Goal: Information Seeking & Learning: Learn about a topic

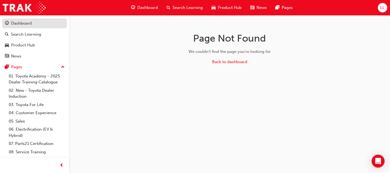
click at [28, 22] on div "Dashboard" at bounding box center [21, 23] width 21 height 6
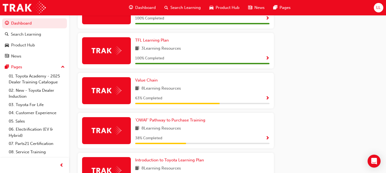
scroll to position [325, 0]
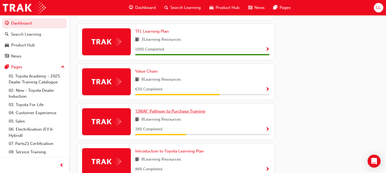
click at [170, 112] on span "'OWAF' Pathway to Purchase Training" at bounding box center [170, 111] width 70 height 5
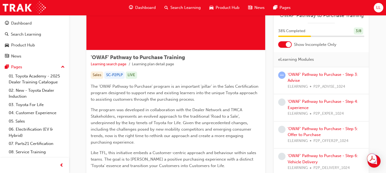
scroll to position [108, 0]
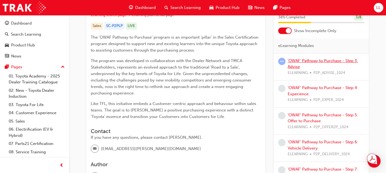
click at [306, 60] on link "'OWAF' Pathway to Purchase - Step 3: Advise" at bounding box center [322, 63] width 70 height 11
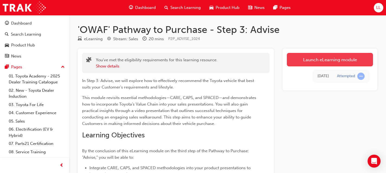
click at [308, 55] on link "Launch eLearning module" at bounding box center [330, 60] width 86 height 14
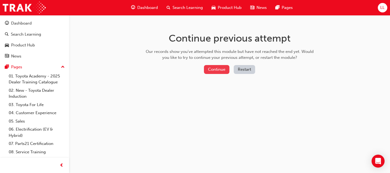
click at [217, 69] on button "Continue" at bounding box center [216, 69] width 25 height 9
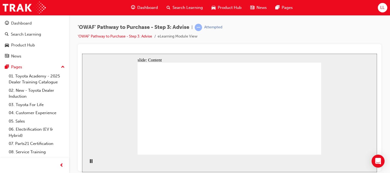
click at [385, 87] on div "'OWAF' Pathway to Purchase - Step 3: Advise | Attempted 'OWAF' Pathway to Purch…" at bounding box center [229, 87] width 321 height 145
click at [295, 29] on div "'OWAF' Pathway to Purchase - Step 3: Advise | Attempted 'OWAF' Pathway to Purch…" at bounding box center [229, 34] width 303 height 20
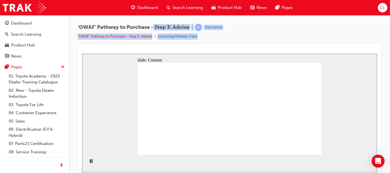
drag, startPoint x: 211, startPoint y: 33, endPoint x: 153, endPoint y: 28, distance: 58.4
click at [153, 28] on div "'OWAF' Pathway to Purchase - Step 3: Advise | Attempted 'OWAF' Pathway to Purch…" at bounding box center [150, 32] width 145 height 16
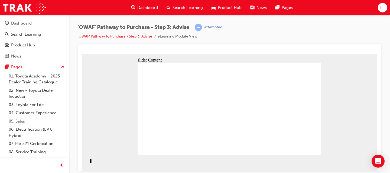
click at [230, 40] on div "'OWAF' Pathway to Purchase - Step 3: Advise | Attempted 'OWAF' Pathway to Purch…" at bounding box center [229, 34] width 303 height 20
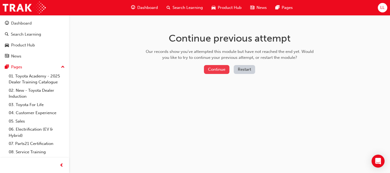
click at [214, 68] on button "Continue" at bounding box center [216, 69] width 25 height 9
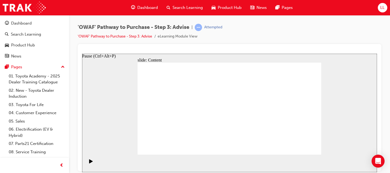
click at [89, 163] on icon "Pause (Ctrl+Alt+P)" at bounding box center [91, 161] width 4 height 4
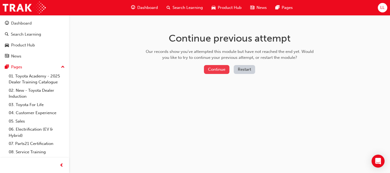
click at [215, 65] on button "Continue" at bounding box center [216, 69] width 25 height 9
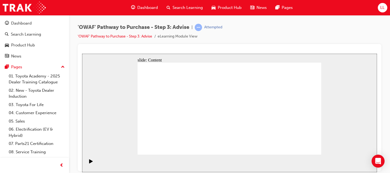
drag, startPoint x: 350, startPoint y: 29, endPoint x: 242, endPoint y: 43, distance: 108.9
click at [243, 43] on div "'OWAF' Pathway to Purchase - Step 3: Advise | Attempted 'OWAF' Pathway to Purch…" at bounding box center [229, 34] width 303 height 20
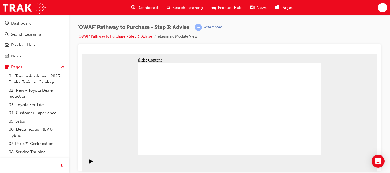
drag, startPoint x: 213, startPoint y: 140, endPoint x: 159, endPoint y: 100, distance: 67.9
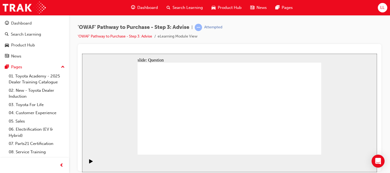
drag, startPoint x: 281, startPoint y: 141, endPoint x: 169, endPoint y: 114, distance: 115.2
drag, startPoint x: 161, startPoint y: 141, endPoint x: 162, endPoint y: 129, distance: 12.8
drag, startPoint x: 202, startPoint y: 138, endPoint x: 220, endPoint y: 102, distance: 40.8
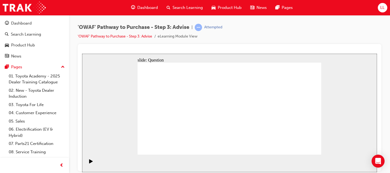
drag, startPoint x: 229, startPoint y: 137, endPoint x: 176, endPoint y: 109, distance: 59.9
drag, startPoint x: 186, startPoint y: 129, endPoint x: 174, endPoint y: 130, distance: 12.2
drag, startPoint x: 202, startPoint y: 146, endPoint x: 266, endPoint y: 109, distance: 74.0
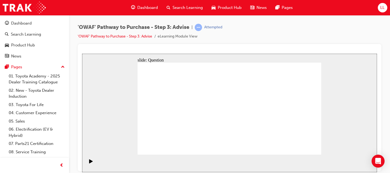
drag, startPoint x: 255, startPoint y: 109, endPoint x: 221, endPoint y: 137, distance: 44.0
drag, startPoint x: 172, startPoint y: 109, endPoint x: 255, endPoint y: 109, distance: 83.1
drag, startPoint x: 255, startPoint y: 109, endPoint x: 232, endPoint y: 138, distance: 36.8
drag, startPoint x: 255, startPoint y: 146, endPoint x: 251, endPoint y: 107, distance: 39.2
drag, startPoint x: 257, startPoint y: 137, endPoint x: 171, endPoint y: 109, distance: 90.0
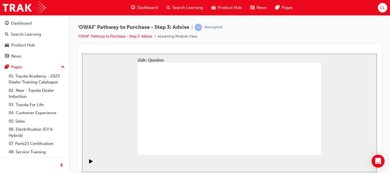
drag, startPoint x: 227, startPoint y: 127, endPoint x: 224, endPoint y: 122, distance: 5.8
drag, startPoint x: 286, startPoint y: 116, endPoint x: 229, endPoint y: 116, distance: 56.8
drag, startPoint x: 280, startPoint y: 121, endPoint x: 172, endPoint y: 124, distance: 107.7
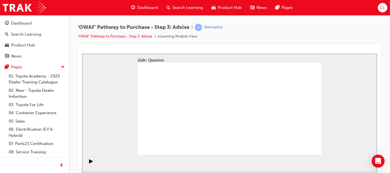
drag, startPoint x: 296, startPoint y: 121, endPoint x: 235, endPoint y: 120, distance: 60.9
drag, startPoint x: 292, startPoint y: 123, endPoint x: 235, endPoint y: 125, distance: 56.9
drag, startPoint x: 293, startPoint y: 120, endPoint x: 232, endPoint y: 124, distance: 61.3
drag, startPoint x: 285, startPoint y: 123, endPoint x: 180, endPoint y: 122, distance: 105.0
drag, startPoint x: 290, startPoint y: 123, endPoint x: 169, endPoint y: 128, distance: 120.5
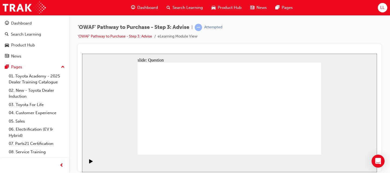
drag, startPoint x: 286, startPoint y: 124, endPoint x: 186, endPoint y: 129, distance: 99.7
drag, startPoint x: 165, startPoint y: 96, endPoint x: 241, endPoint y: 124, distance: 80.7
drag, startPoint x: 166, startPoint y: 113, endPoint x: 265, endPoint y: 109, distance: 98.8
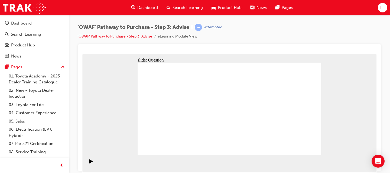
drag, startPoint x: 167, startPoint y: 128, endPoint x: 282, endPoint y: 104, distance: 117.3
drag, startPoint x: 187, startPoint y: 126, endPoint x: 246, endPoint y: 116, distance: 60.5
drag, startPoint x: 194, startPoint y: 116, endPoint x: 259, endPoint y: 117, distance: 65.0
drag, startPoint x: 157, startPoint y: 97, endPoint x: 285, endPoint y: 132, distance: 132.6
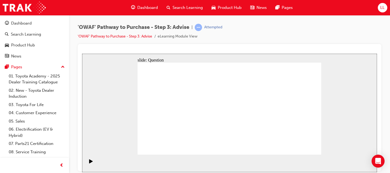
drag, startPoint x: 250, startPoint y: 99, endPoint x: 178, endPoint y: 134, distance: 79.8
drag, startPoint x: 266, startPoint y: 96, endPoint x: 267, endPoint y: 130, distance: 33.6
drag, startPoint x: 287, startPoint y: 96, endPoint x: 251, endPoint y: 132, distance: 50.3
drag, startPoint x: 301, startPoint y: 98, endPoint x: 209, endPoint y: 133, distance: 99.4
drag, startPoint x: 227, startPoint y: 95, endPoint x: 155, endPoint y: 130, distance: 80.1
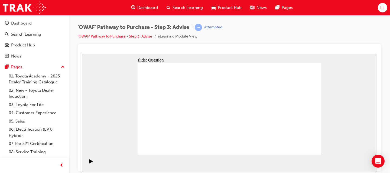
drag, startPoint x: 170, startPoint y: 100, endPoint x: 222, endPoint y: 123, distance: 56.9
drag, startPoint x: 212, startPoint y: 99, endPoint x: 224, endPoint y: 94, distance: 13.4
drag, startPoint x: 187, startPoint y: 99, endPoint x: 296, endPoint y: 133, distance: 114.7
drag, startPoint x: 209, startPoint y: 100, endPoint x: 200, endPoint y: 133, distance: 34.2
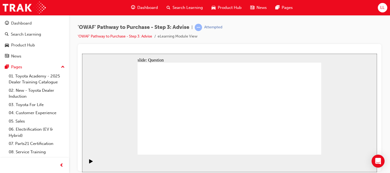
drag, startPoint x: 198, startPoint y: 136, endPoint x: 207, endPoint y: 92, distance: 45.7
drag, startPoint x: 268, startPoint y: 137, endPoint x: 195, endPoint y: 136, distance: 73.6
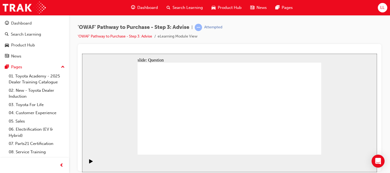
drag, startPoint x: 286, startPoint y: 134, endPoint x: 266, endPoint y: 132, distance: 20.4
drag, startPoint x: 209, startPoint y: 96, endPoint x: 282, endPoint y: 133, distance: 81.6
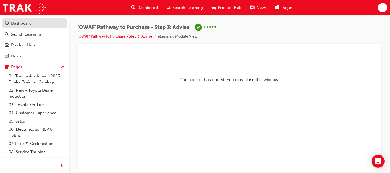
click at [44, 19] on link "Dashboard" at bounding box center [34, 23] width 65 height 10
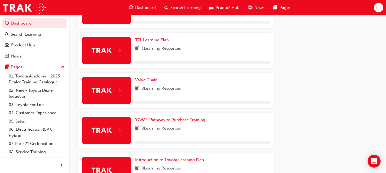
scroll to position [298, 0]
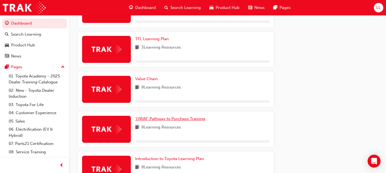
click at [185, 119] on span "'OWAF' Pathway to Purchase Training" at bounding box center [170, 119] width 70 height 5
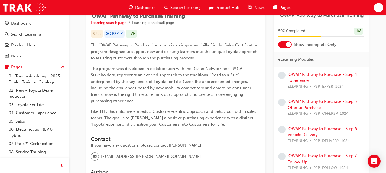
scroll to position [81, 0]
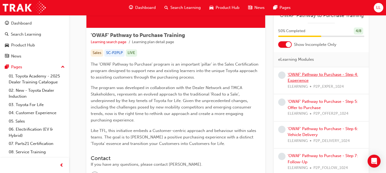
click at [295, 82] on link "'OWAF' Pathway to Purchase - Step 4: Experience" at bounding box center [322, 77] width 70 height 11
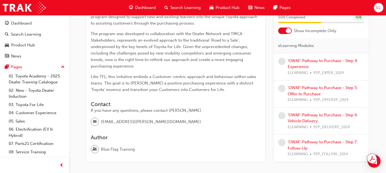
scroll to position [135, 0]
click at [349, 60] on link "'OWAF' Pathway to Purchase - Step 4: Experience" at bounding box center [322, 63] width 70 height 11
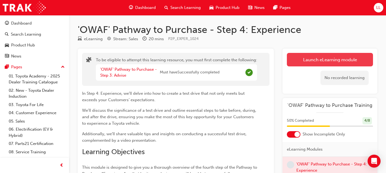
click at [319, 58] on button "Launch eLearning module" at bounding box center [330, 60] width 86 height 14
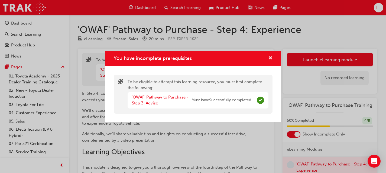
click at [142, 100] on div "'OWAF' Pathway to Purchase - Step 3: Advise" at bounding box center [162, 100] width 60 height 12
click at [270, 57] on span "cross-icon" at bounding box center [270, 58] width 4 height 5
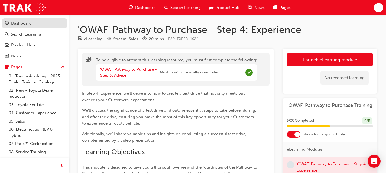
click at [24, 25] on div "Dashboard" at bounding box center [21, 23] width 21 height 6
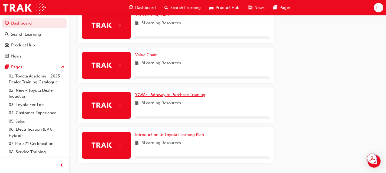
scroll to position [352, 0]
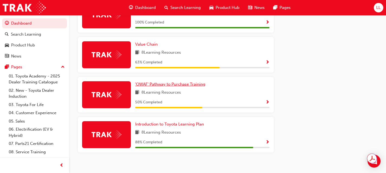
click at [163, 87] on span "'OWAF' Pathway to Purchase Training" at bounding box center [170, 84] width 70 height 5
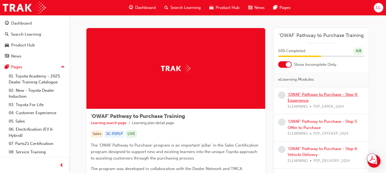
click at [299, 95] on link "'OWAF' Pathway to Purchase - Step 4: Experience" at bounding box center [322, 97] width 70 height 11
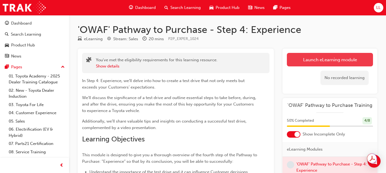
click at [304, 63] on button "Launch eLearning module" at bounding box center [330, 60] width 86 height 14
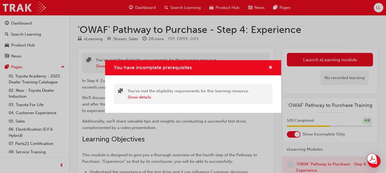
click at [273, 65] on div "You have incomplete prerequisites" at bounding box center [193, 67] width 176 height 15
click at [270, 67] on span "cross-icon" at bounding box center [270, 68] width 4 height 5
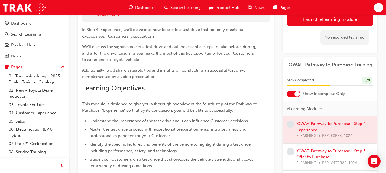
scroll to position [17, 0]
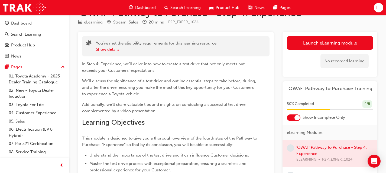
click at [113, 48] on button "Show details" at bounding box center [108, 50] width 24 height 6
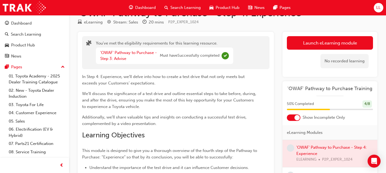
click at [152, 93] on span "We’ll discuss the significance of a test drive and outline essential steps to t…" at bounding box center [169, 100] width 175 height 18
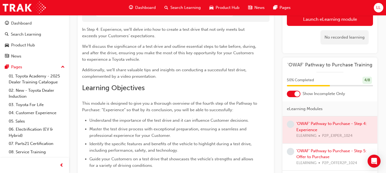
scroll to position [71, 0]
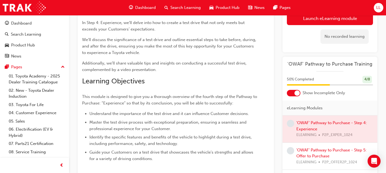
click at [306, 130] on div at bounding box center [329, 129] width 95 height 27
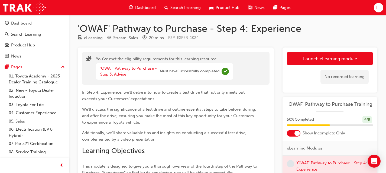
scroll to position [0, 0]
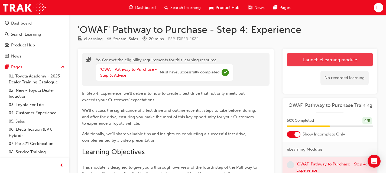
click at [319, 58] on button "Launch eLearning module" at bounding box center [330, 60] width 86 height 14
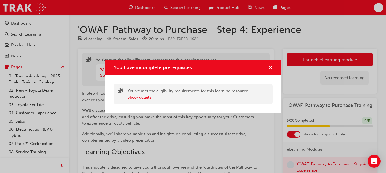
click at [147, 98] on button "Show details" at bounding box center [139, 97] width 24 height 6
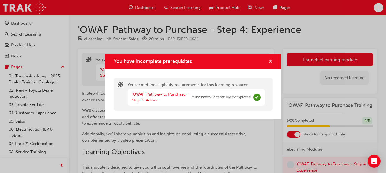
click at [272, 60] on span "cross-icon" at bounding box center [270, 62] width 4 height 5
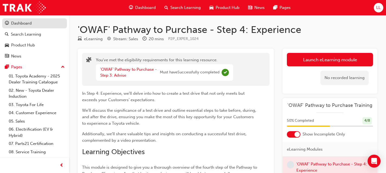
click at [11, 21] on div "Dashboard" at bounding box center [34, 23] width 59 height 7
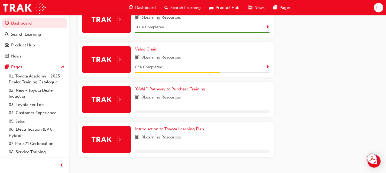
scroll to position [352, 0]
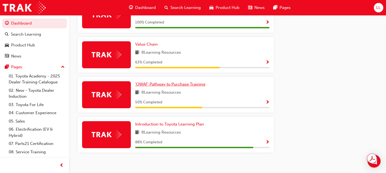
click at [169, 87] on span "'OWAF' Pathway to Purchase Training" at bounding box center [170, 84] width 70 height 5
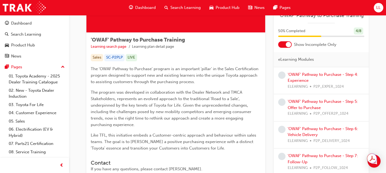
scroll to position [108, 0]
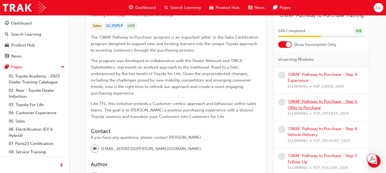
click at [309, 102] on link "'OWAF' Pathway to Purchase - Step 5: Offer to Purchase" at bounding box center [322, 104] width 70 height 11
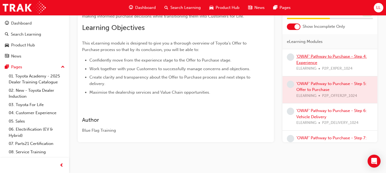
click at [303, 63] on link "'OWAF' Pathway to Purchase - Step 4: Experience" at bounding box center [331, 59] width 70 height 11
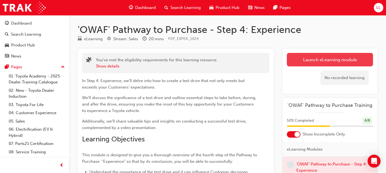
click at [320, 58] on link "Launch eLearning module" at bounding box center [330, 60] width 86 height 14
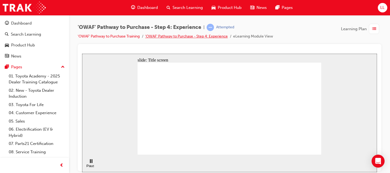
click at [196, 37] on link "'OWAF' Pathway to Purchase - Step 4: Experience" at bounding box center [186, 36] width 83 height 5
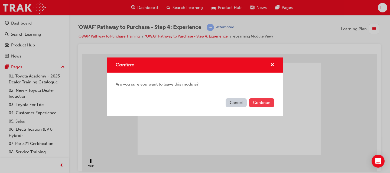
click at [255, 104] on button "Continue" at bounding box center [261, 103] width 25 height 9
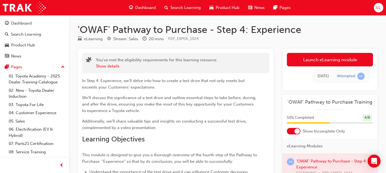
click at [321, 49] on div "Launch eLearning module Learning Plan Today Attempted" at bounding box center [329, 70] width 95 height 42
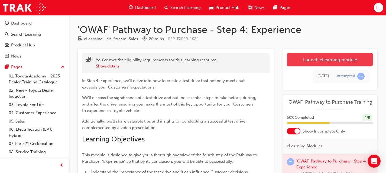
click at [322, 56] on link "Launch eLearning module" at bounding box center [330, 60] width 86 height 14
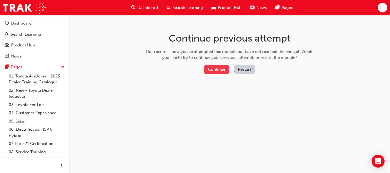
click at [217, 64] on div "Continue previous attempt Our records show you've attempted this module but hav…" at bounding box center [230, 54] width 176 height 78
click at [217, 68] on button "Continue" at bounding box center [216, 69] width 25 height 9
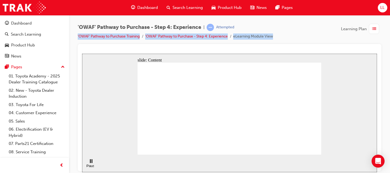
drag, startPoint x: 278, startPoint y: 35, endPoint x: 240, endPoint y: 31, distance: 37.5
click at [241, 30] on div "'OWAF' Pathway to Purchase - Step 4: Experience | Attempted 'OWAF' Pathway to P…" at bounding box center [229, 34] width 303 height 20
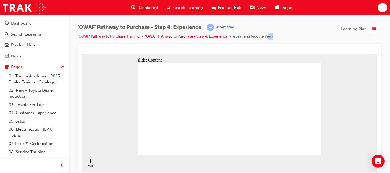
click at [270, 39] on div "'OWAF' Pathway to Purchase - Step 4: Experience | Attempted 'OWAF' Pathway to P…" at bounding box center [229, 34] width 303 height 20
click at [270, 41] on div "'OWAF' Pathway to Purchase - Step 4: Experience | Attempted 'OWAF' Pathway to P…" at bounding box center [229, 34] width 303 height 20
drag, startPoint x: 188, startPoint y: 83, endPoint x: 183, endPoint y: 76, distance: 8.6
drag, startPoint x: 172, startPoint y: 77, endPoint x: 125, endPoint y: 73, distance: 46.7
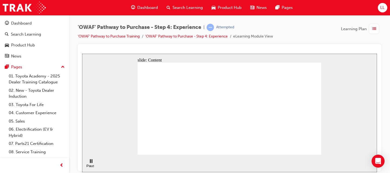
drag, startPoint x: 125, startPoint y: 73, endPoint x: 365, endPoint y: 124, distance: 245.7
click at [365, 124] on div "slide: Content Introduction The importance of a Test Drive Engaging with DRIVE …" at bounding box center [229, 113] width 295 height 119
drag, startPoint x: 350, startPoint y: 121, endPoint x: 335, endPoint y: 126, distance: 15.5
click at [336, 126] on div "slide: Content Introduction The importance of a Test Drive Engaging with DRIVE …" at bounding box center [229, 113] width 295 height 119
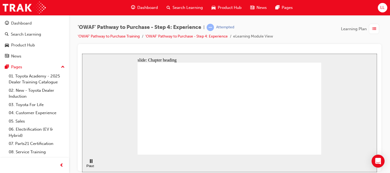
drag, startPoint x: 301, startPoint y: 146, endPoint x: 304, endPoint y: 147, distance: 3.4
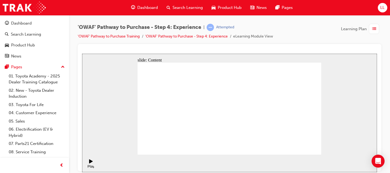
click at [176, 51] on div at bounding box center [229, 50] width 295 height 5
drag, startPoint x: 174, startPoint y: 52, endPoint x: 162, endPoint y: 49, distance: 13.0
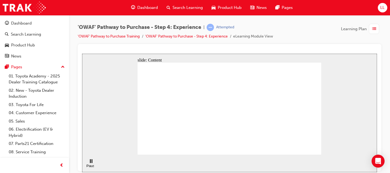
click at [162, 49] on div at bounding box center [229, 50] width 295 height 5
click at [173, 49] on div at bounding box center [229, 50] width 295 height 5
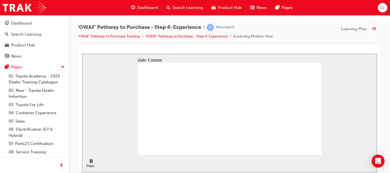
click at [171, 51] on div at bounding box center [229, 50] width 295 height 5
drag, startPoint x: 41, startPoint y: 10, endPoint x: 106, endPoint y: 50, distance: 75.7
click at [106, 50] on div at bounding box center [229, 50] width 295 height 5
drag, startPoint x: 103, startPoint y: 51, endPoint x: 88, endPoint y: 44, distance: 16.6
click at [88, 44] on div "'OWAF' Pathway to Purchase - Step 4: Experience | Attempted 'OWAF' Pathway to P…" at bounding box center [229, 34] width 303 height 20
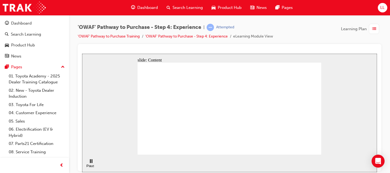
drag, startPoint x: 293, startPoint y: 80, endPoint x: 294, endPoint y: 85, distance: 4.6
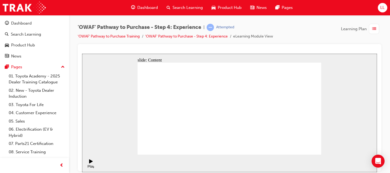
drag, startPoint x: 290, startPoint y: 116, endPoint x: 177, endPoint y: 136, distance: 115.2
drag, startPoint x: 277, startPoint y: 138, endPoint x: 270, endPoint y: 135, distance: 8.1
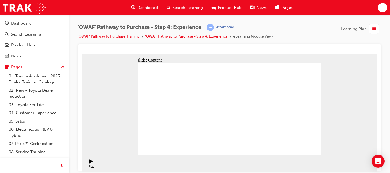
drag, startPoint x: 261, startPoint y: 135, endPoint x: 266, endPoint y: 131, distance: 6.3
drag, startPoint x: 217, startPoint y: 124, endPoint x: 234, endPoint y: 122, distance: 16.9
drag, startPoint x: 251, startPoint y: 127, endPoint x: 237, endPoint y: 123, distance: 15.1
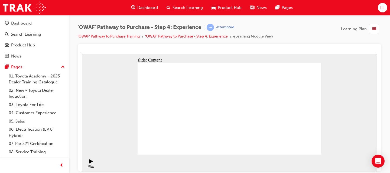
drag, startPoint x: 255, startPoint y: 106, endPoint x: 215, endPoint y: 102, distance: 40.3
drag, startPoint x: 201, startPoint y: 106, endPoint x: 187, endPoint y: 116, distance: 17.3
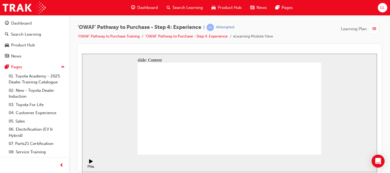
drag, startPoint x: 231, startPoint y: 111, endPoint x: 268, endPoint y: 129, distance: 40.7
drag, startPoint x: 289, startPoint y: 135, endPoint x: 215, endPoint y: 140, distance: 74.1
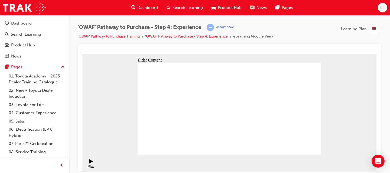
drag, startPoint x: 261, startPoint y: 152, endPoint x: 263, endPoint y: 150, distance: 3.3
click at [253, 158] on section "Play (Ctrl+Alt+P) Replay (Ctrl+Alt+R) Playback speed Playback Speed 2 1.75 1.5 …" at bounding box center [229, 164] width 295 height 18
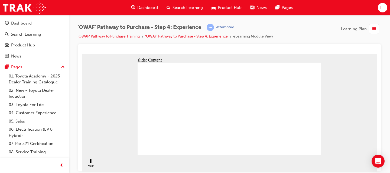
click at [299, 43] on div "'OWAF' Pathway to Purchase - Step 4: Experience | Attempted 'OWAF' Pathway to P…" at bounding box center [229, 34] width 303 height 20
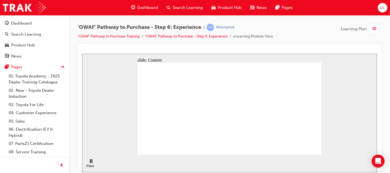
click at [310, 34] on div "'OWAF' Pathway to Purchase - Step 4: Experience | Attempted 'OWAF' Pathway to P…" at bounding box center [229, 34] width 303 height 20
